Goal: Information Seeking & Learning: Find contact information

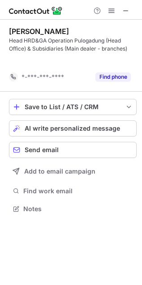
scroll to position [4, 4]
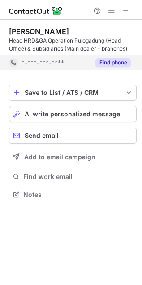
click at [123, 63] on button "Find phone" at bounding box center [112, 62] width 35 height 9
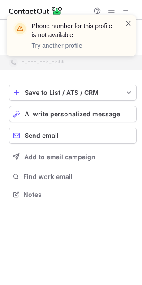
click at [128, 21] on span at bounding box center [128, 23] width 7 height 9
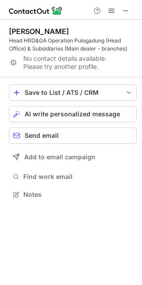
click at [128, 1] on div at bounding box center [71, 10] width 142 height 20
click at [126, 11] on span at bounding box center [125, 10] width 7 height 7
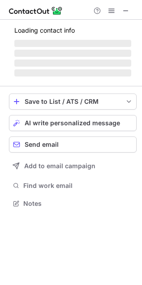
scroll to position [194, 142]
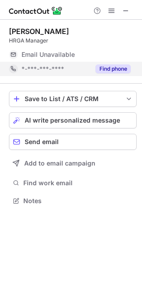
click at [129, 70] on button "Find phone" at bounding box center [112, 68] width 35 height 9
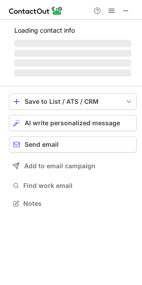
scroll to position [202, 142]
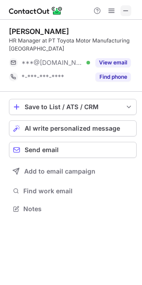
click at [126, 7] on span at bounding box center [125, 10] width 7 height 7
click at [124, 9] on span at bounding box center [125, 10] width 7 height 7
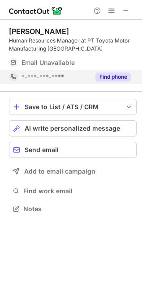
click at [130, 76] on button "Find phone" at bounding box center [112, 76] width 35 height 9
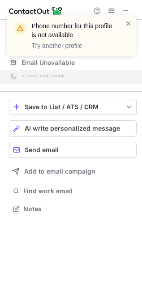
click at [130, 19] on span at bounding box center [128, 23] width 7 height 9
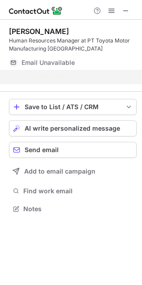
click at [126, 14] on div "Phone number for this profile is not available Try another profile" at bounding box center [71, 39] width 143 height 66
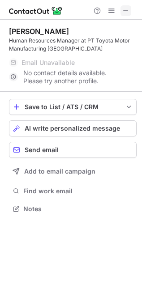
click at [130, 14] on button at bounding box center [125, 10] width 11 height 11
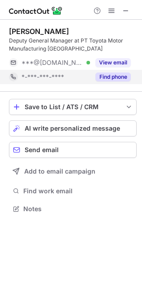
click at [117, 77] on button "Find phone" at bounding box center [112, 76] width 35 height 9
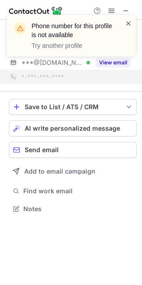
click at [130, 20] on span at bounding box center [128, 23] width 7 height 9
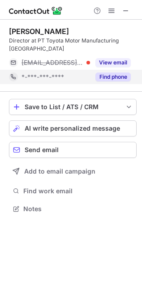
click at [121, 72] on button "Find phone" at bounding box center [112, 76] width 35 height 9
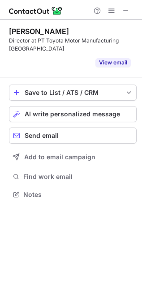
scroll to position [174, 142]
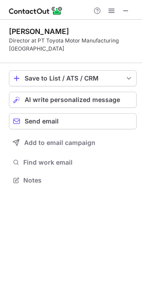
drag, startPoint x: 129, startPoint y: 6, endPoint x: 108, endPoint y: 4, distance: 20.6
click at [129, 7] on span at bounding box center [125, 10] width 7 height 7
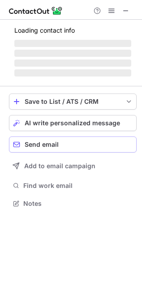
scroll to position [202, 142]
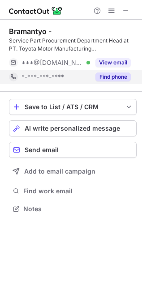
click at [102, 81] on button "Find phone" at bounding box center [112, 76] width 35 height 9
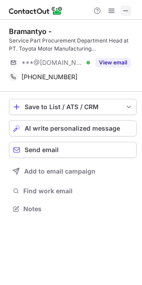
click at [121, 9] on button at bounding box center [125, 10] width 11 height 11
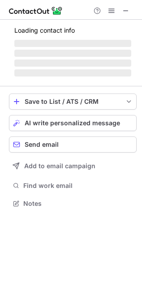
scroll to position [202, 142]
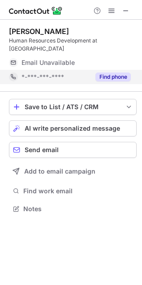
click at [125, 75] on button "Find phone" at bounding box center [112, 76] width 35 height 9
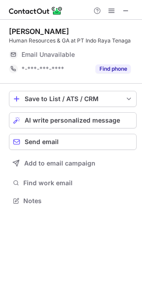
scroll to position [194, 142]
click at [110, 74] on div "Find phone" at bounding box center [110, 69] width 41 height 14
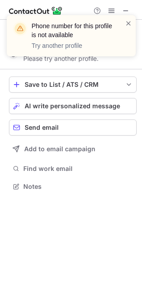
scroll to position [4, 4]
